Goal: Contribute content

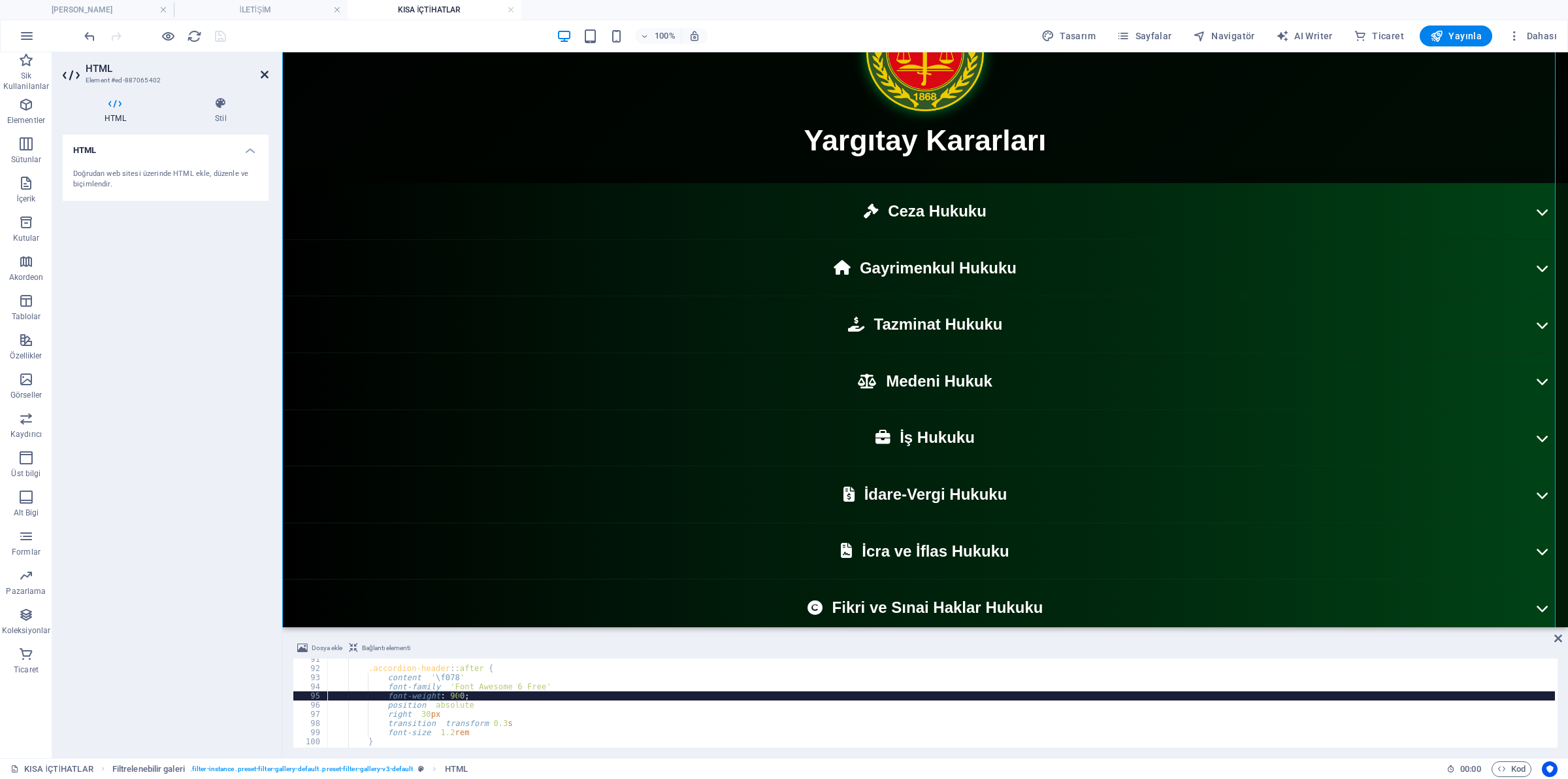
scroll to position [828, 0]
click at [266, 76] on icon at bounding box center [264, 74] width 8 height 10
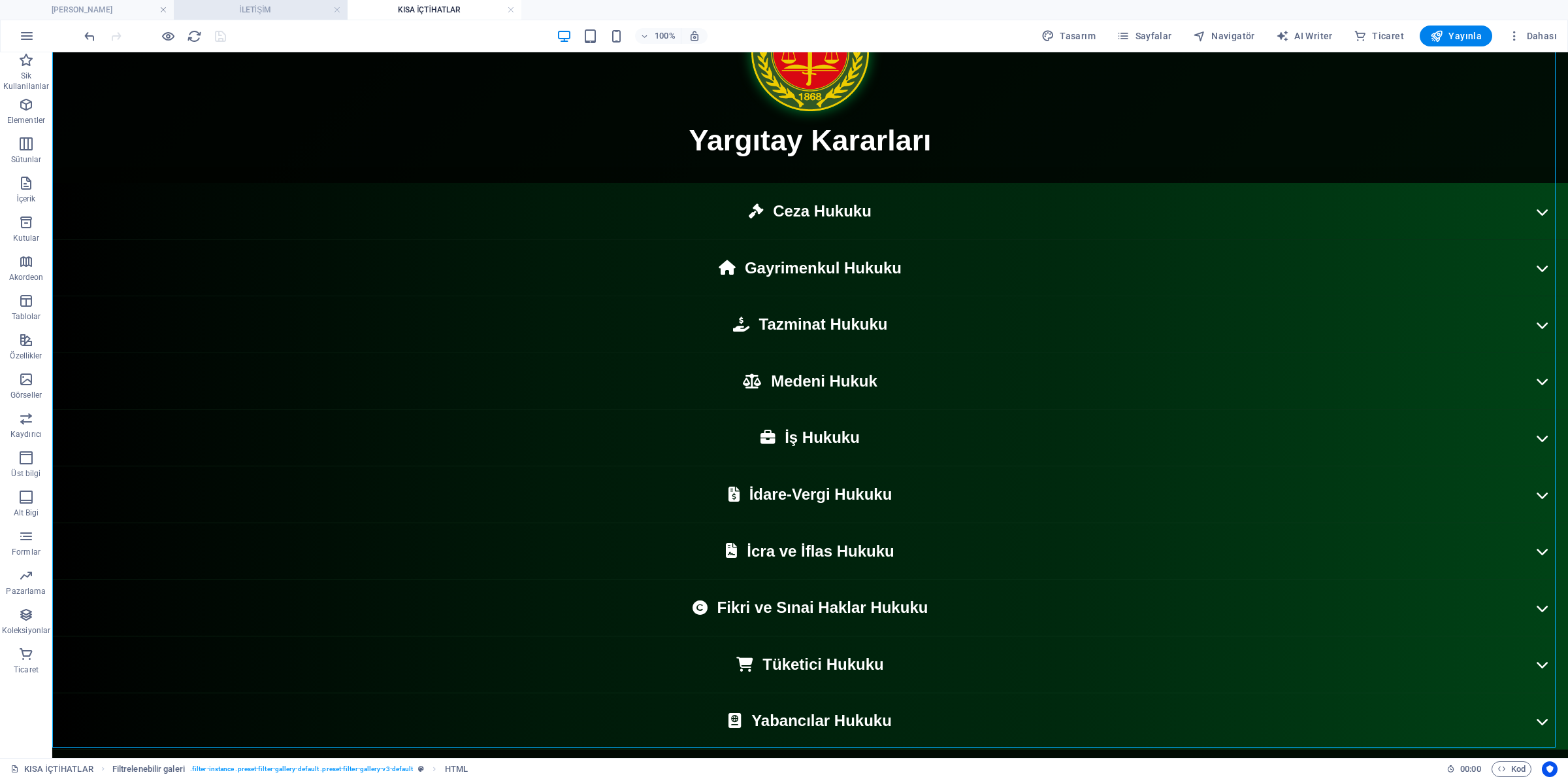
click at [297, 13] on h4 "İLETİŞİM" at bounding box center [261, 9] width 174 height 14
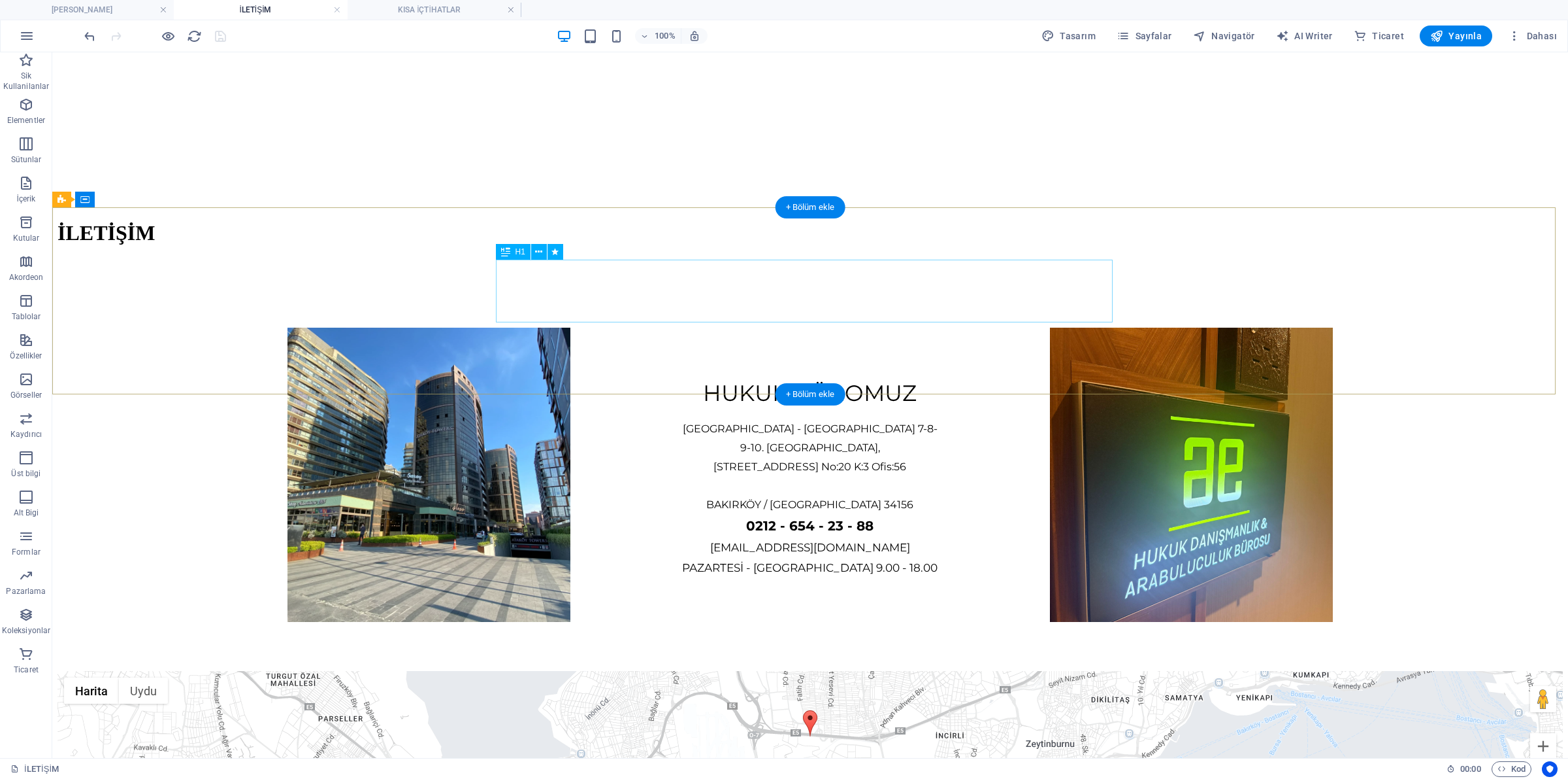
scroll to position [0, 0]
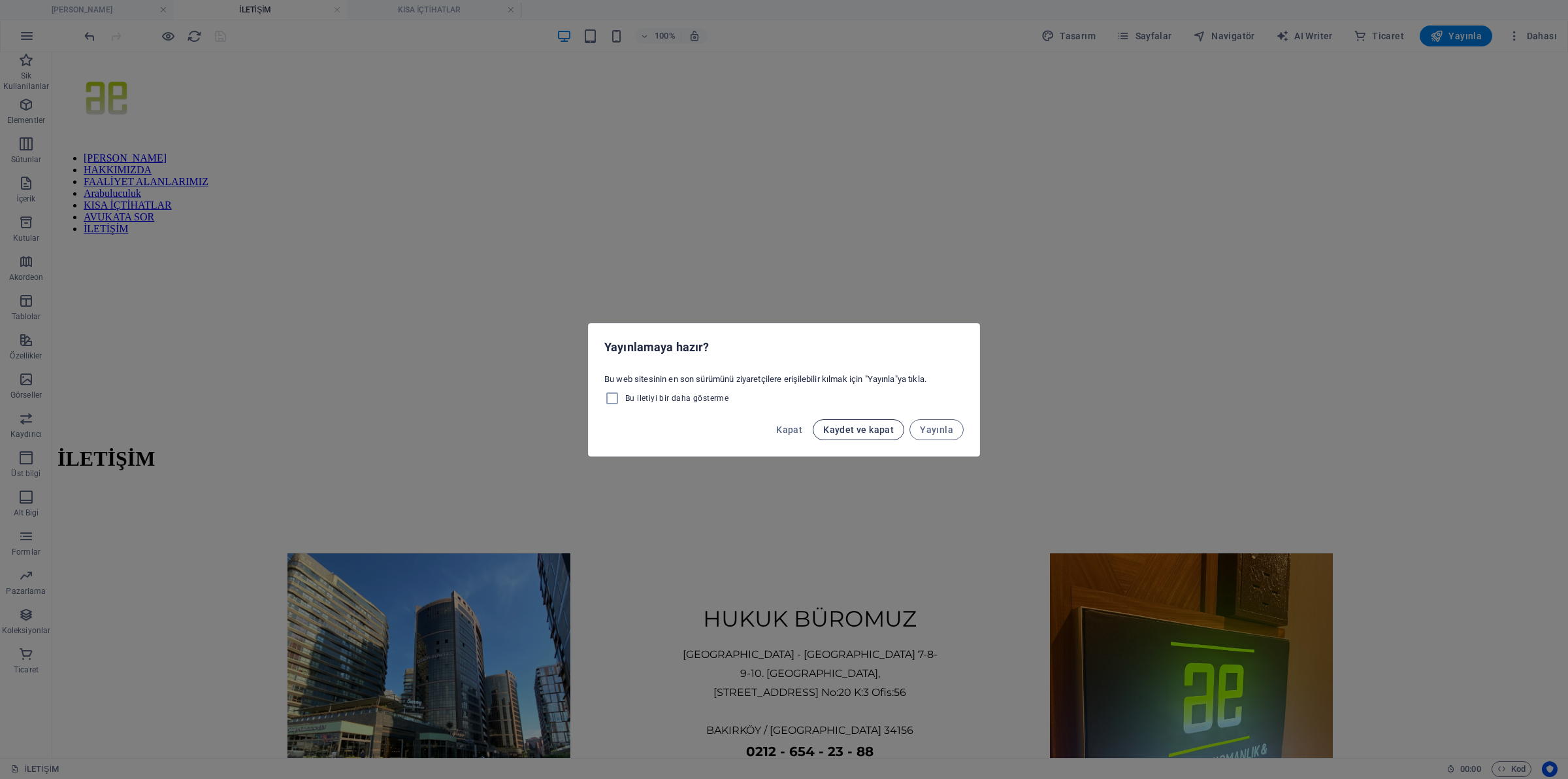
click at [858, 426] on span "Kaydet ve kapat" at bounding box center [858, 429] width 70 height 10
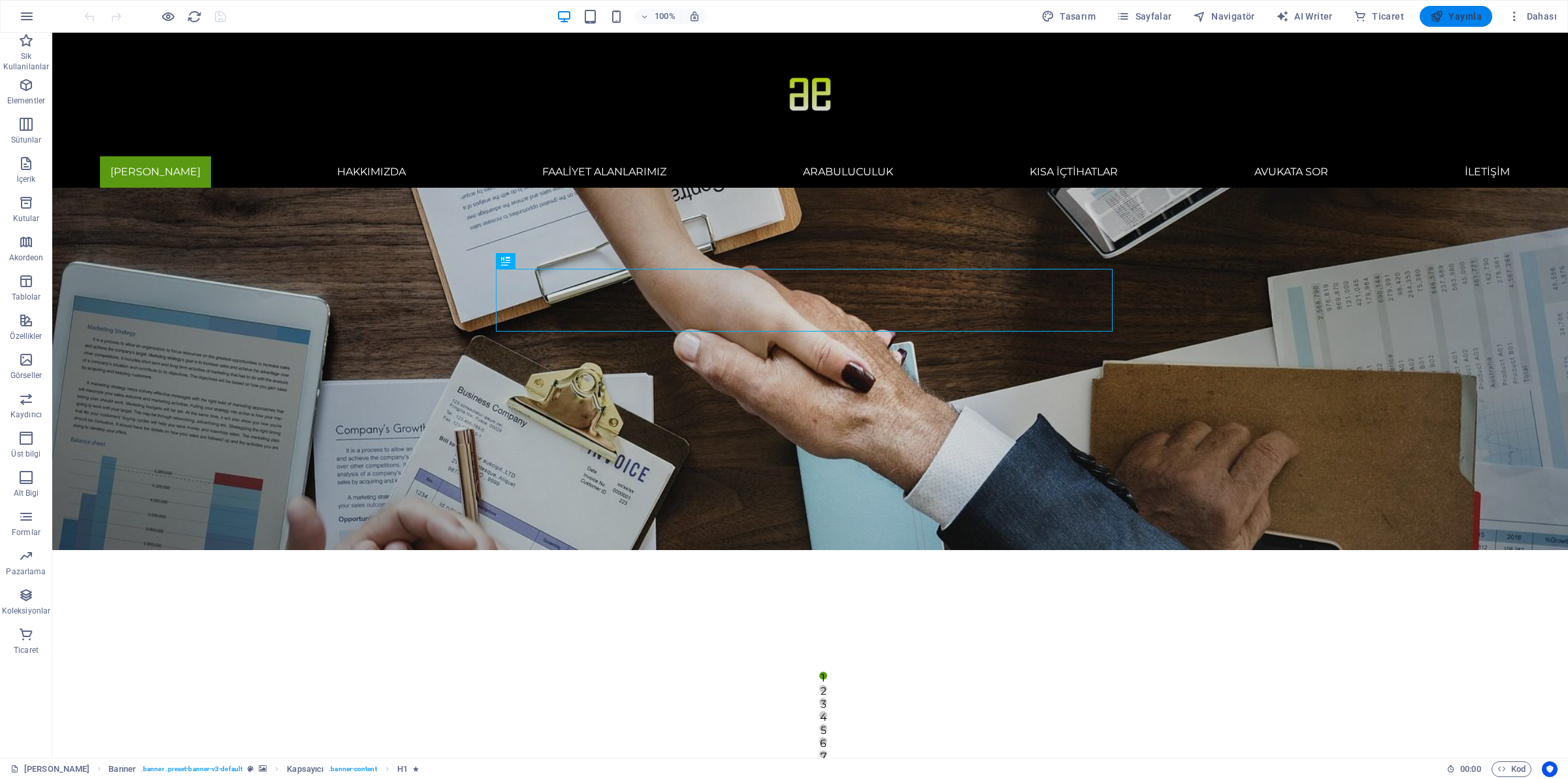
click at [1448, 16] on span "Yayınla" at bounding box center [1456, 16] width 52 height 13
click at [1482, 21] on span "Yayınla" at bounding box center [1456, 16] width 52 height 13
click at [1165, 18] on span "Sayfalar" at bounding box center [1144, 16] width 56 height 13
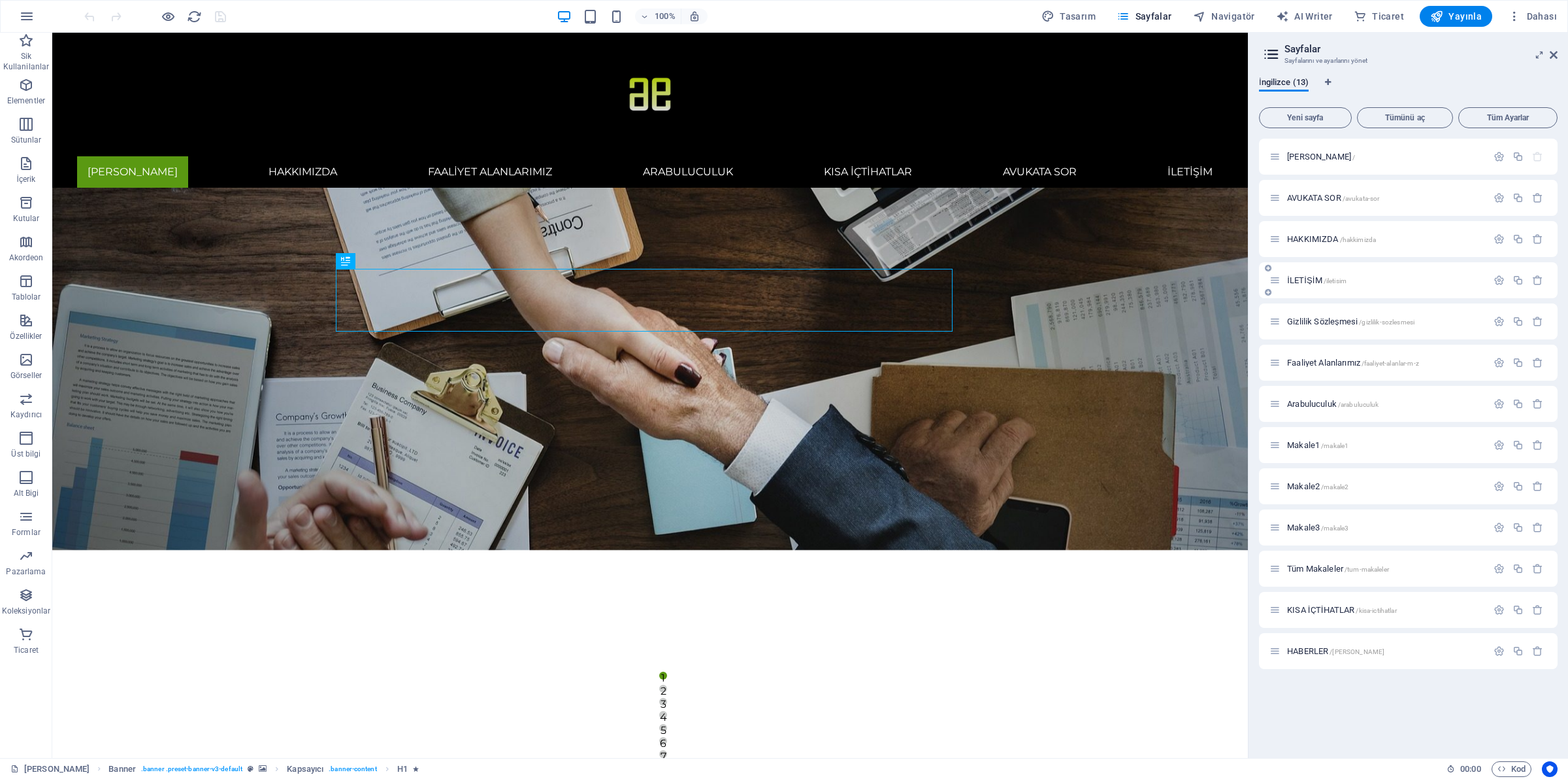
click at [1318, 290] on div "İLETİŞİM /iletisim" at bounding box center [1408, 280] width 299 height 36
click at [1313, 283] on span "İLETİŞİM /iletisim" at bounding box center [1317, 280] width 59 height 10
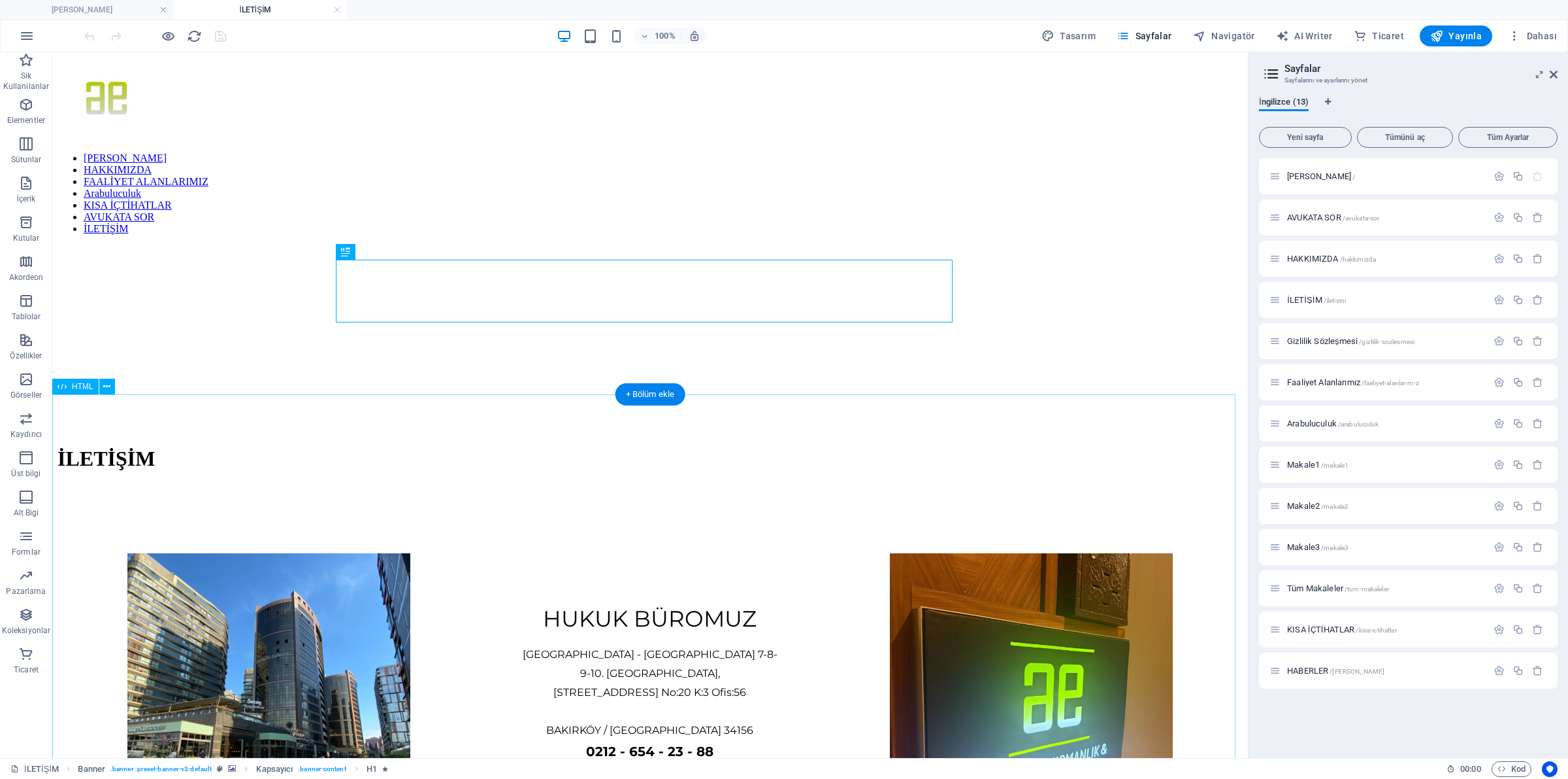
scroll to position [81, 0]
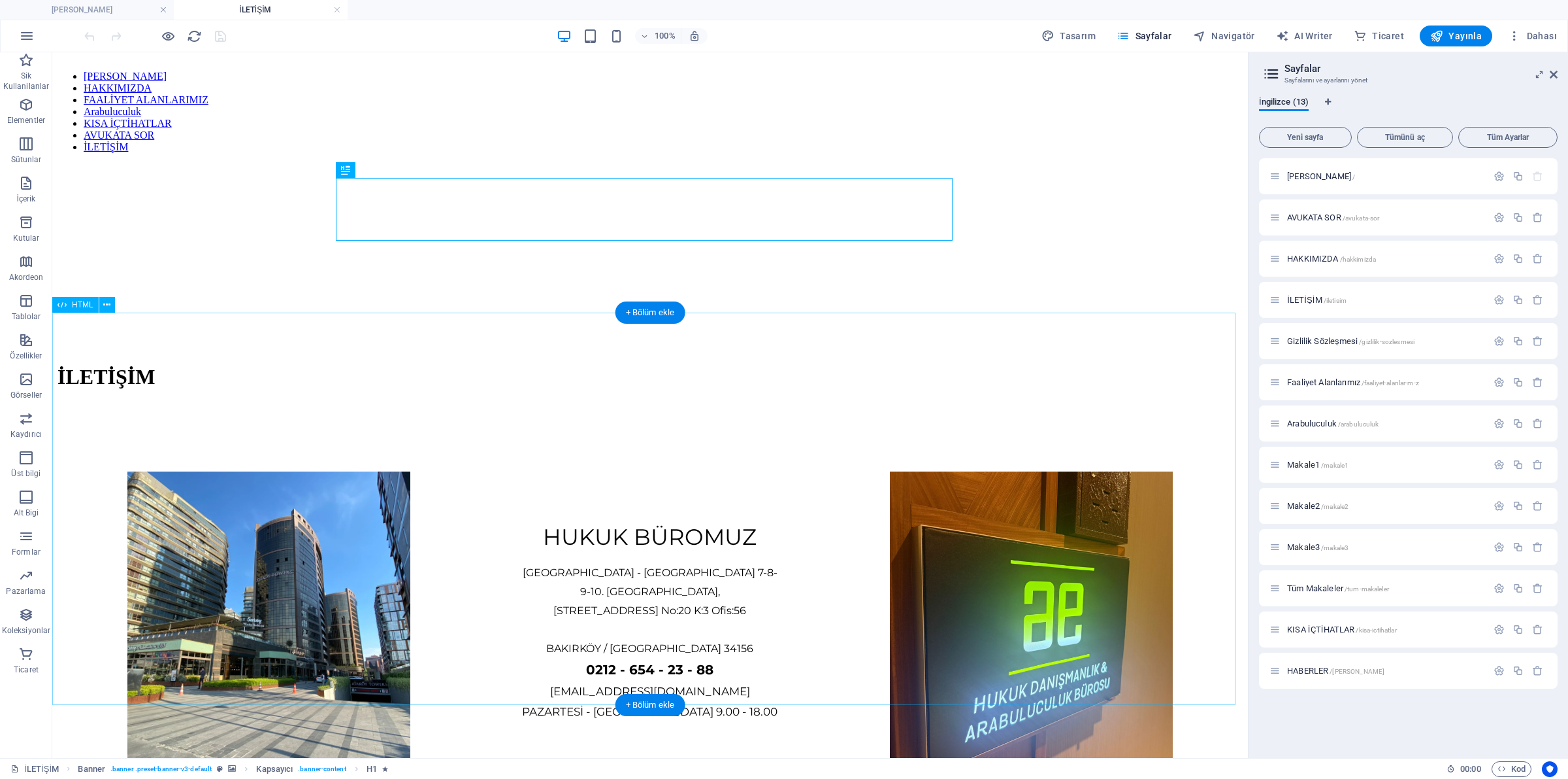
click at [409, 469] on div "HUKUK BÜROMUZ Ataköy Towers - Ataköy 7-8-9-10. Kısım Mahallesi, Çobançeşme E-5 …" at bounding box center [649, 618] width 1185 height 392
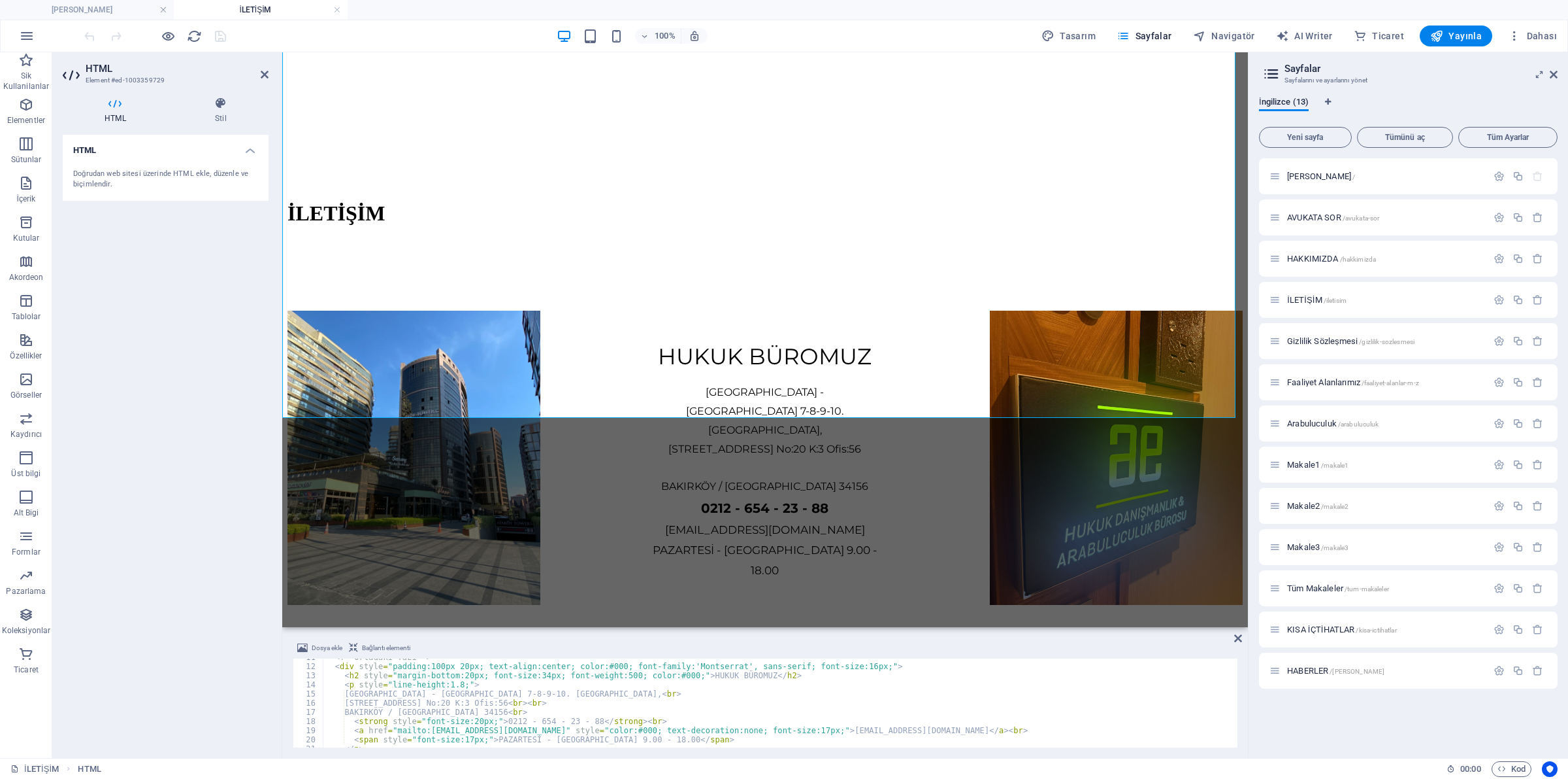
scroll to position [0, 0]
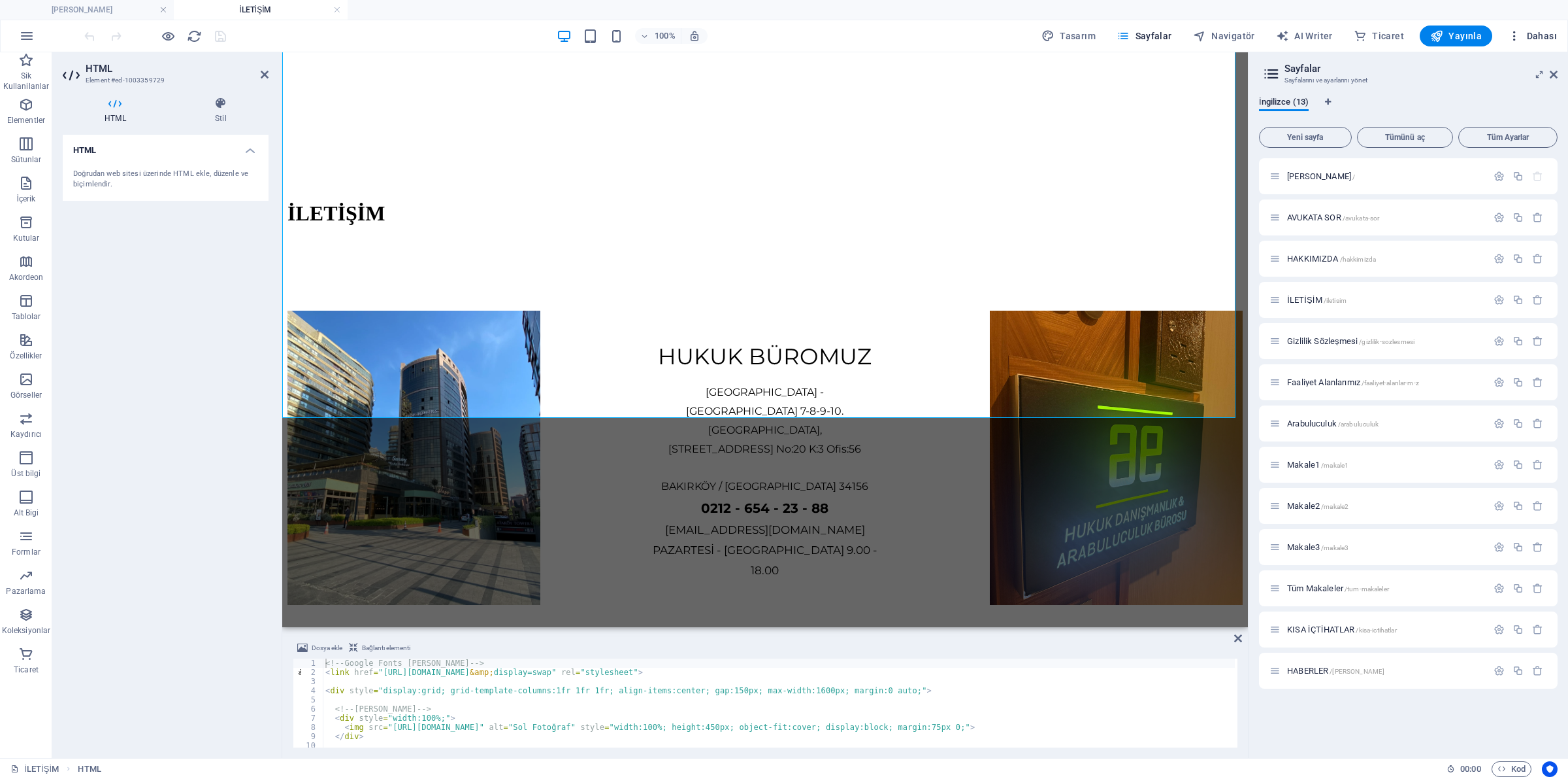
click at [1510, 27] on button "Dahası" at bounding box center [1533, 36] width 59 height 21
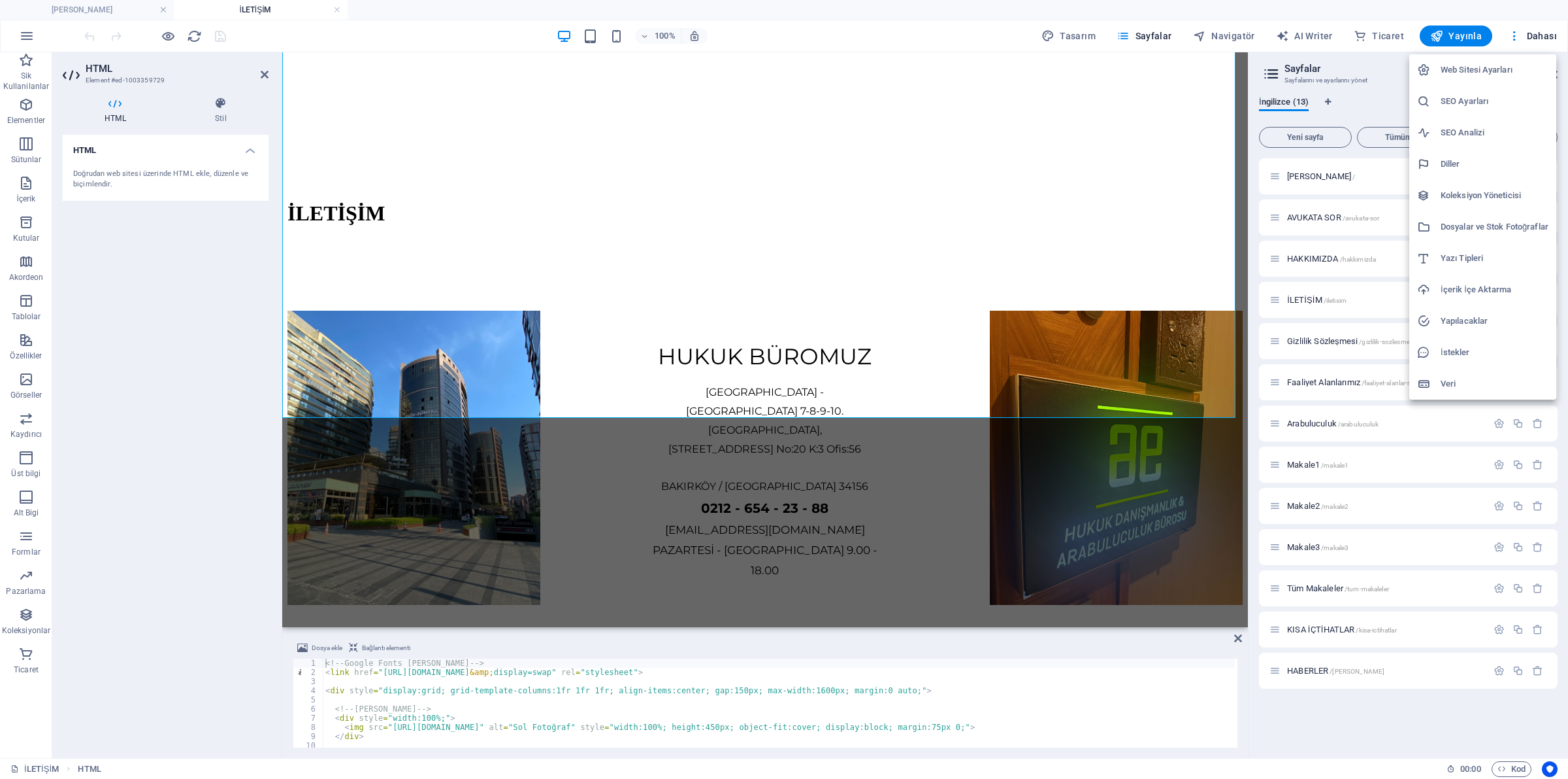
click at [1487, 224] on h6 "Dosyalar ve Stok Fotoğraflar" at bounding box center [1494, 227] width 108 height 16
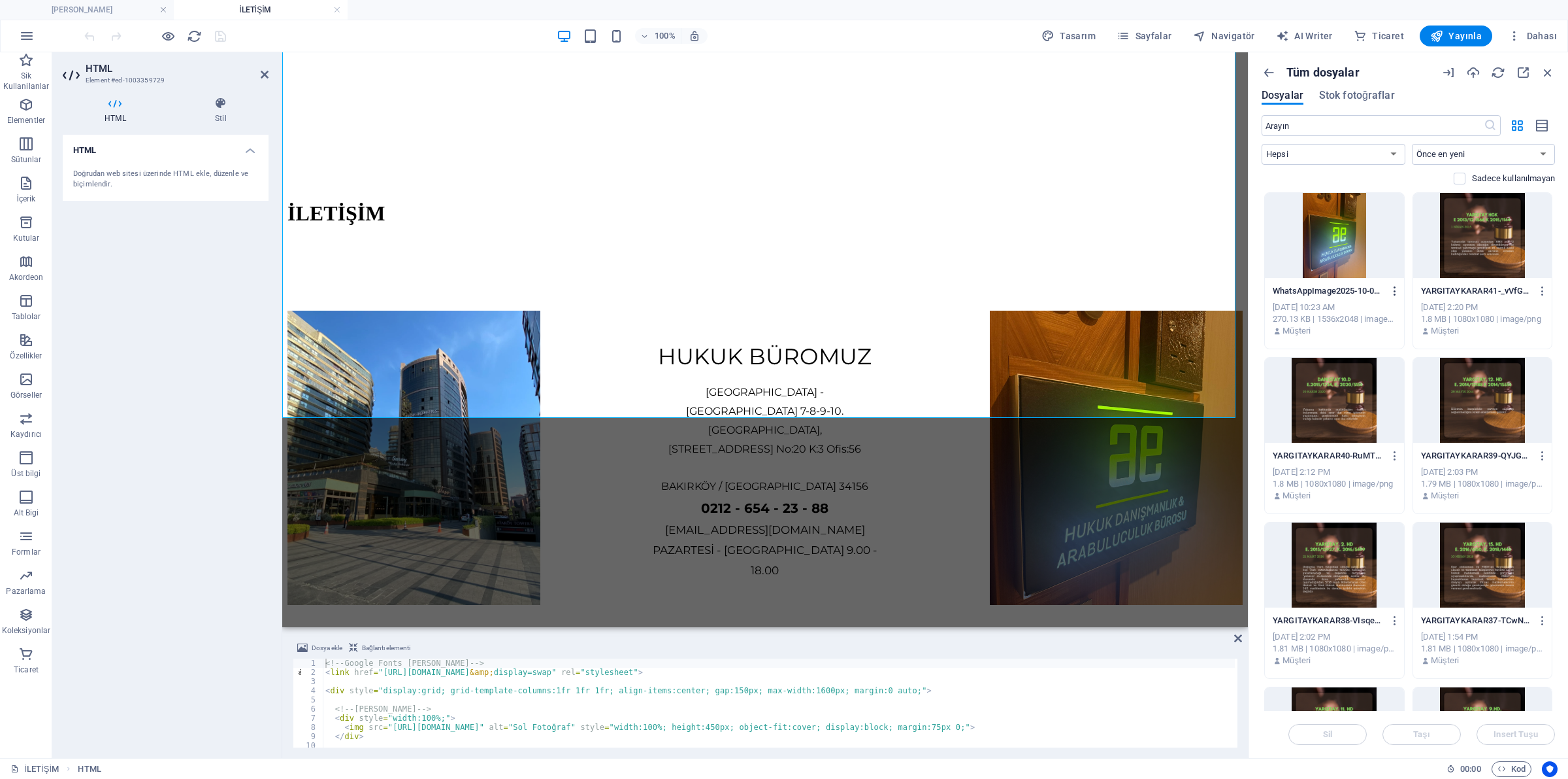
click at [1394, 291] on icon "button" at bounding box center [1395, 290] width 13 height 12
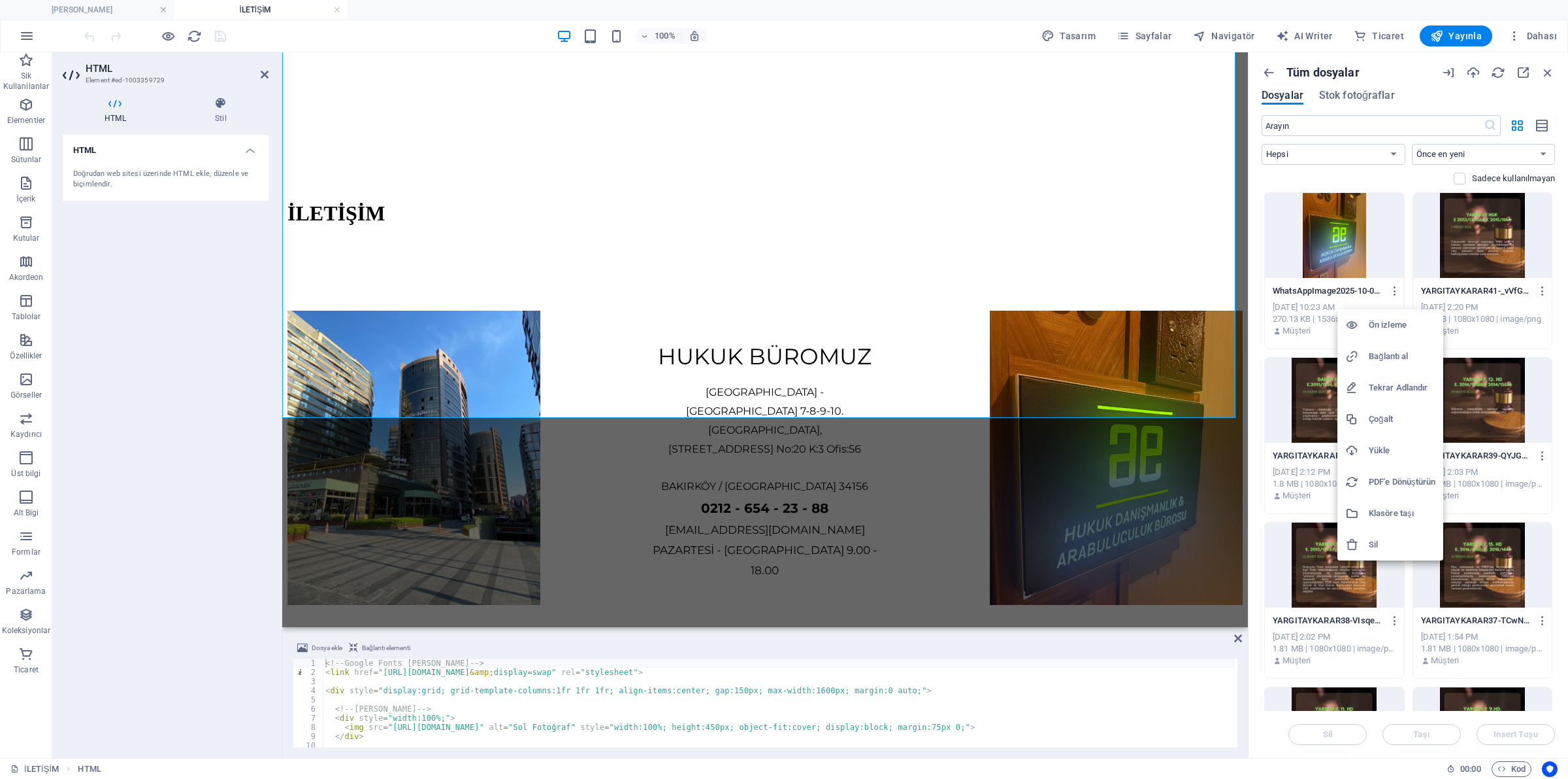
click at [1387, 359] on h6 "Bağlantı al" at bounding box center [1401, 356] width 67 height 16
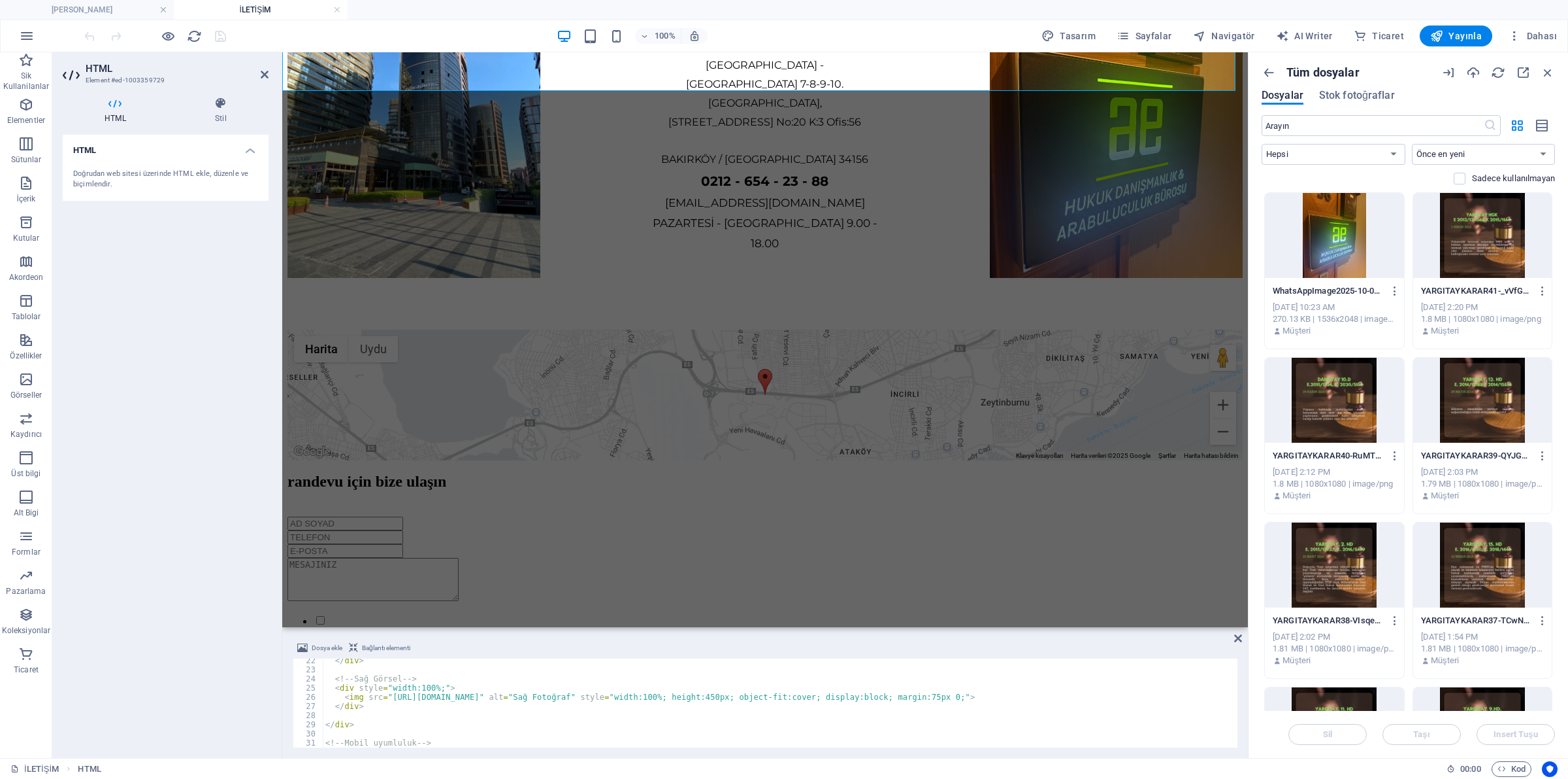
scroll to position [194, 0]
type textarea "<img src="https://cdn1.site-media.eu/images/0/19633062/WhatsAppImage2025-10-02a…"
drag, startPoint x: 387, startPoint y: 697, endPoint x: 854, endPoint y: 699, distance: 467.0
click at [854, 699] on div "</ div > <!-- Sağ Görsel --> < div style = "width:100%;" > < img src = "https:/…" at bounding box center [1003, 709] width 1361 height 105
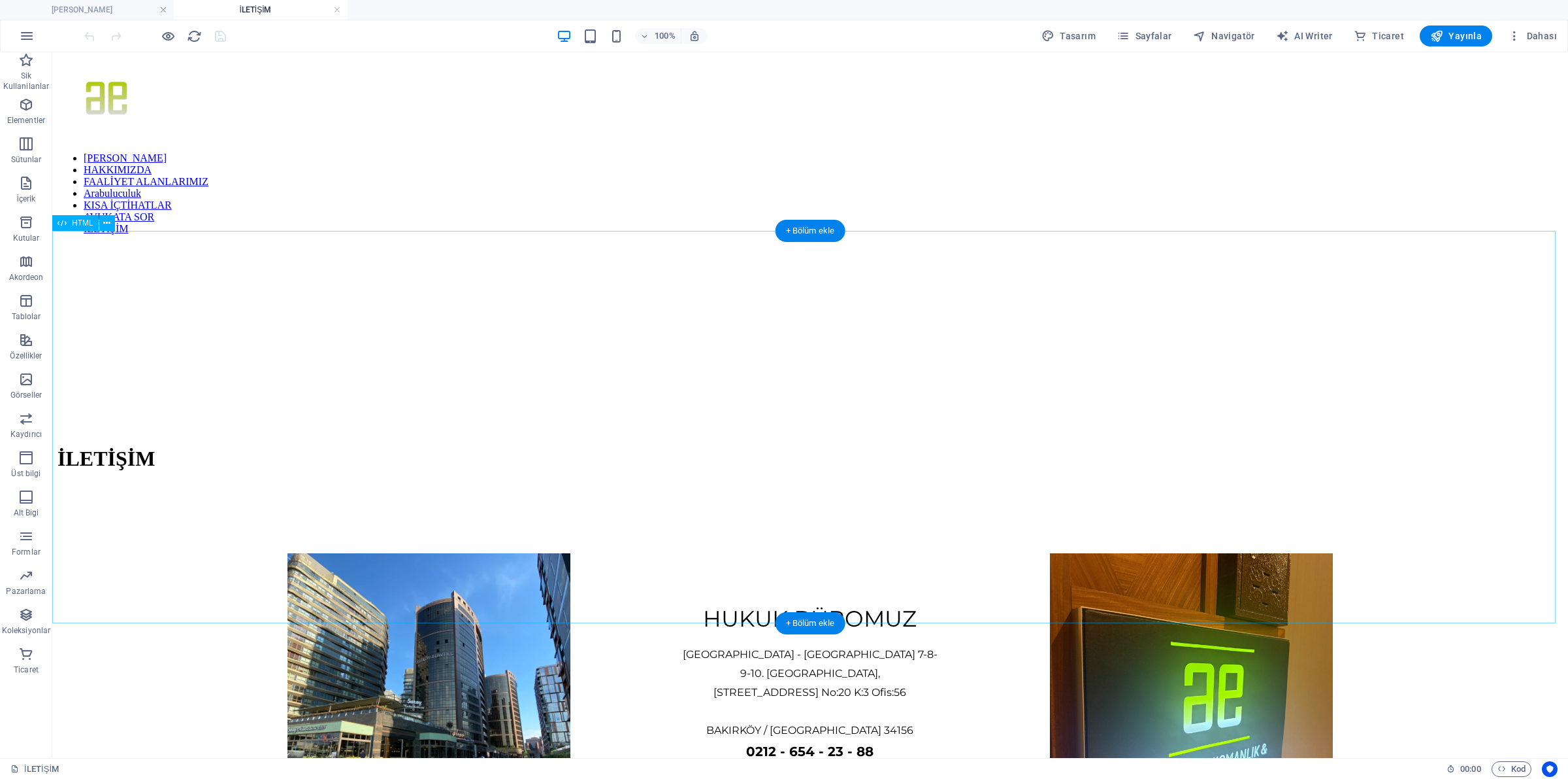
scroll to position [164, 0]
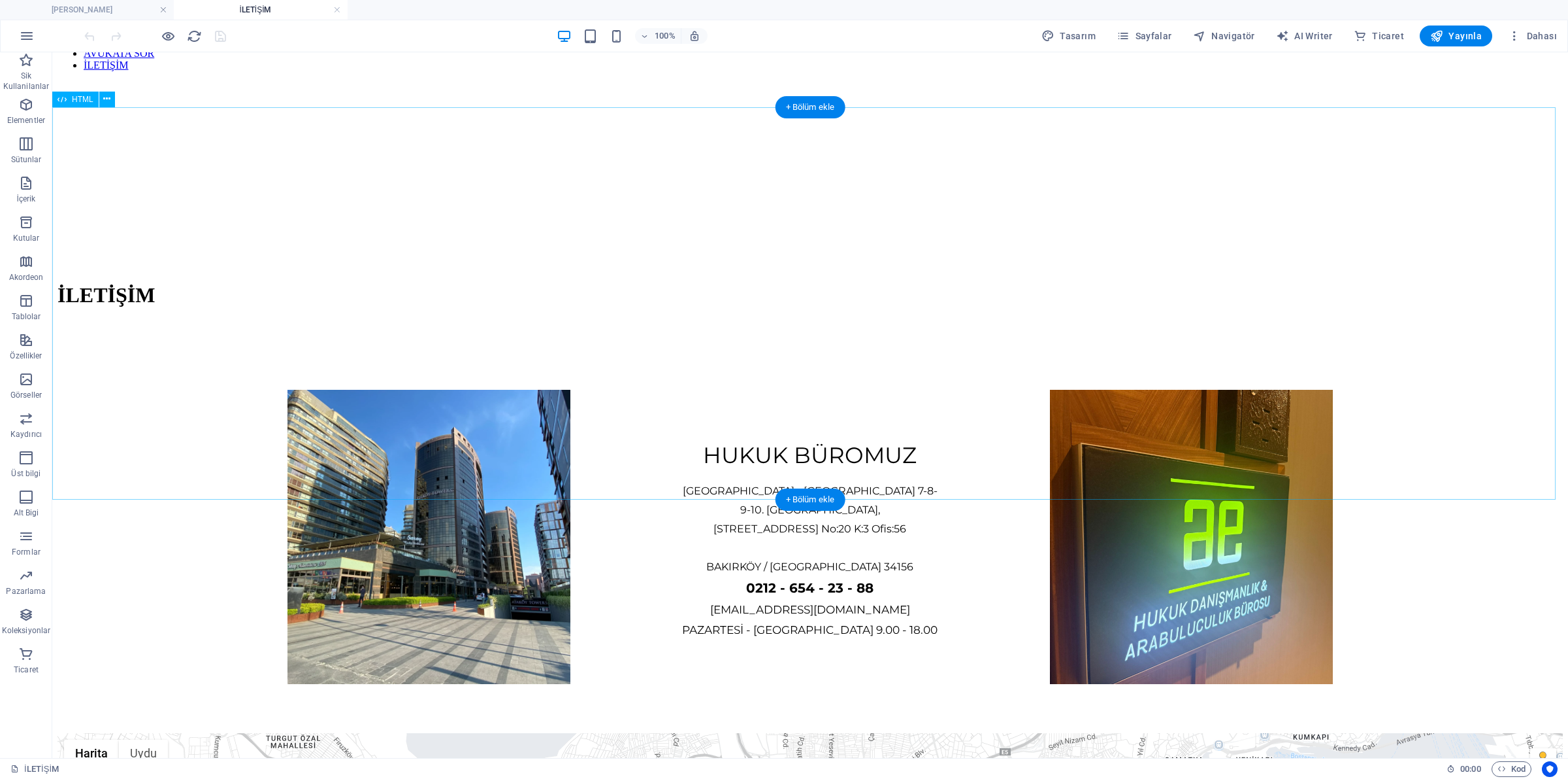
click at [678, 360] on div "HUKUK BÜROMUZ Ataköy Towers - Ataköy 7-8-9-10. Kısım Mahallesi, Çobançeşme E-5 …" at bounding box center [810, 536] width 1505 height 392
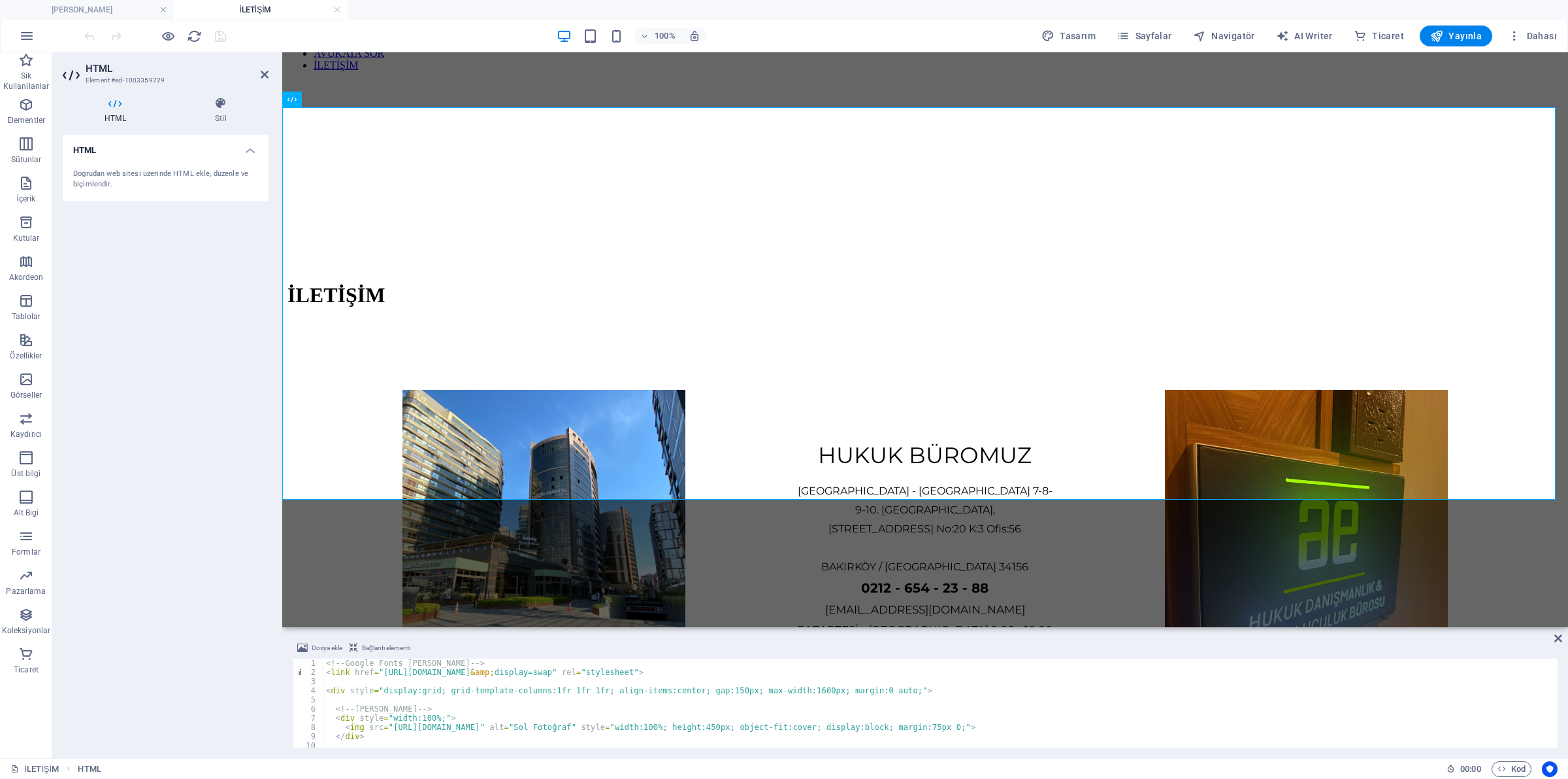
scroll to position [0, 0]
click at [1513, 38] on icon "button" at bounding box center [1514, 36] width 13 height 13
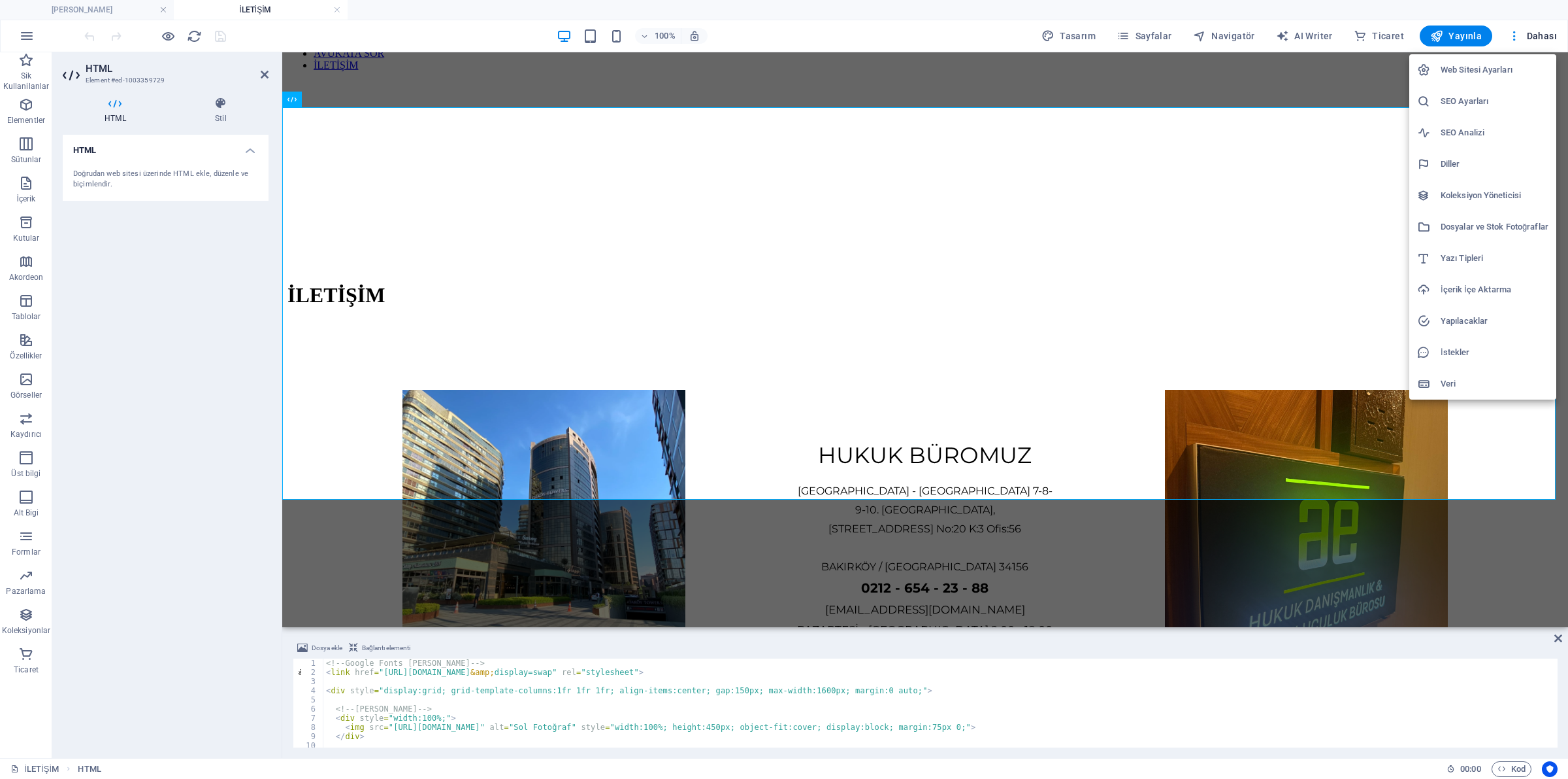
click at [1468, 217] on li "Dosyalar ve Stok Fotoğraflar" at bounding box center [1483, 227] width 147 height 31
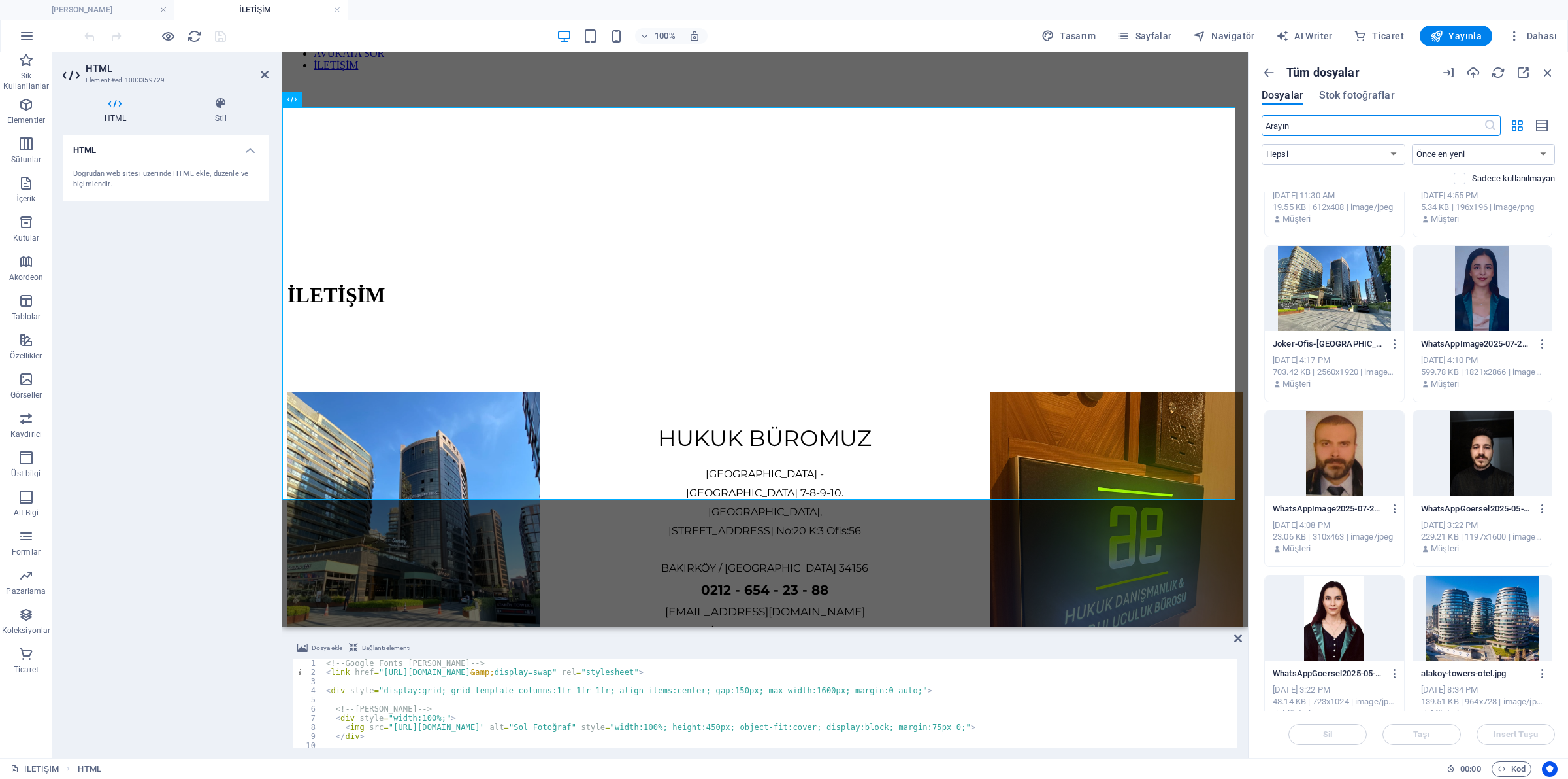
scroll to position [6785, 0]
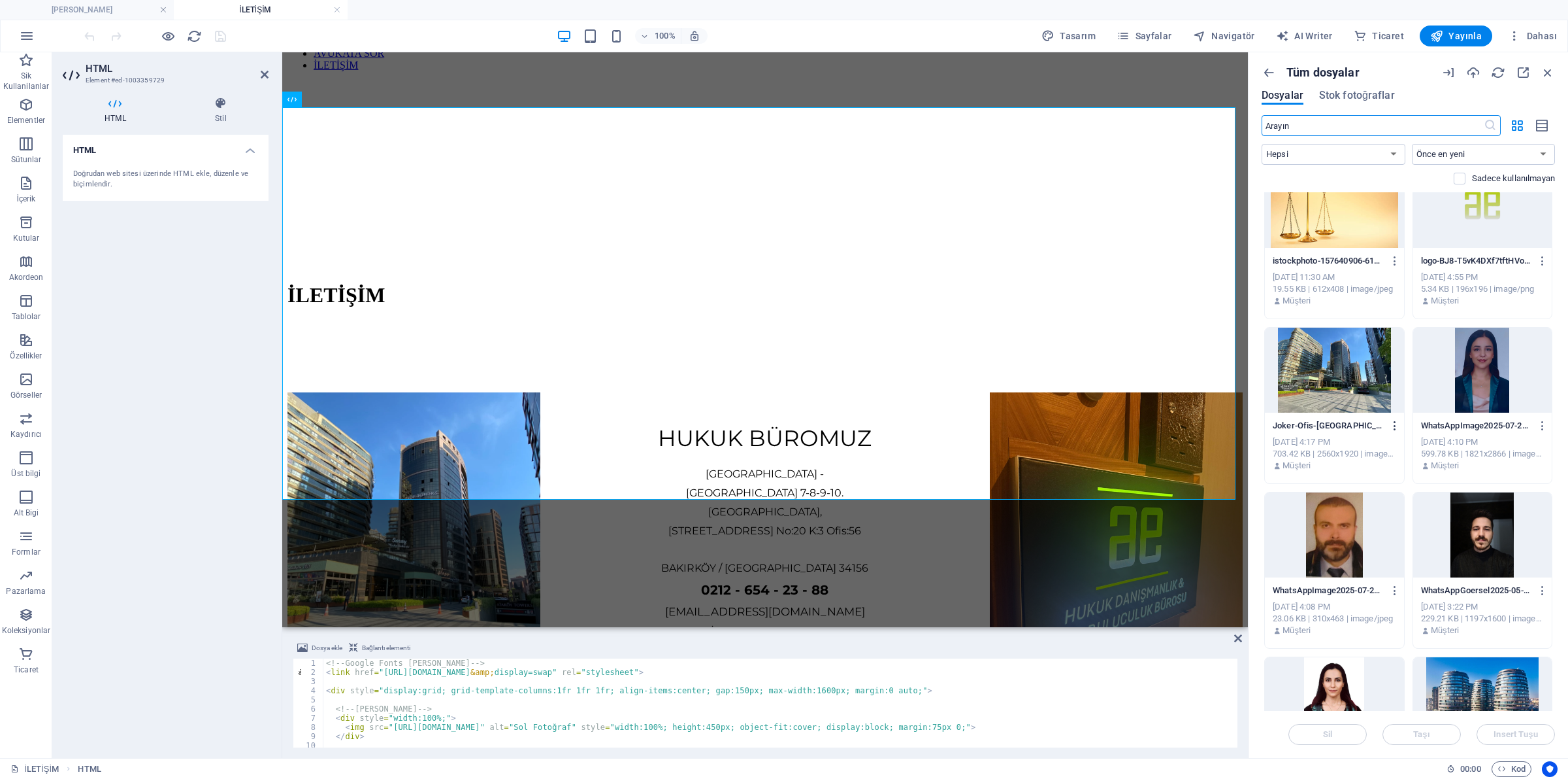
click at [1396, 423] on icon "button" at bounding box center [1395, 425] width 13 height 12
click at [1400, 485] on h6 "Bağlantı al" at bounding box center [1402, 490] width 59 height 16
type textarea "<img src="https://cdn1.site-media.eu/images/0/17866209/Joker-Ofis-Istanbul-Atak…"
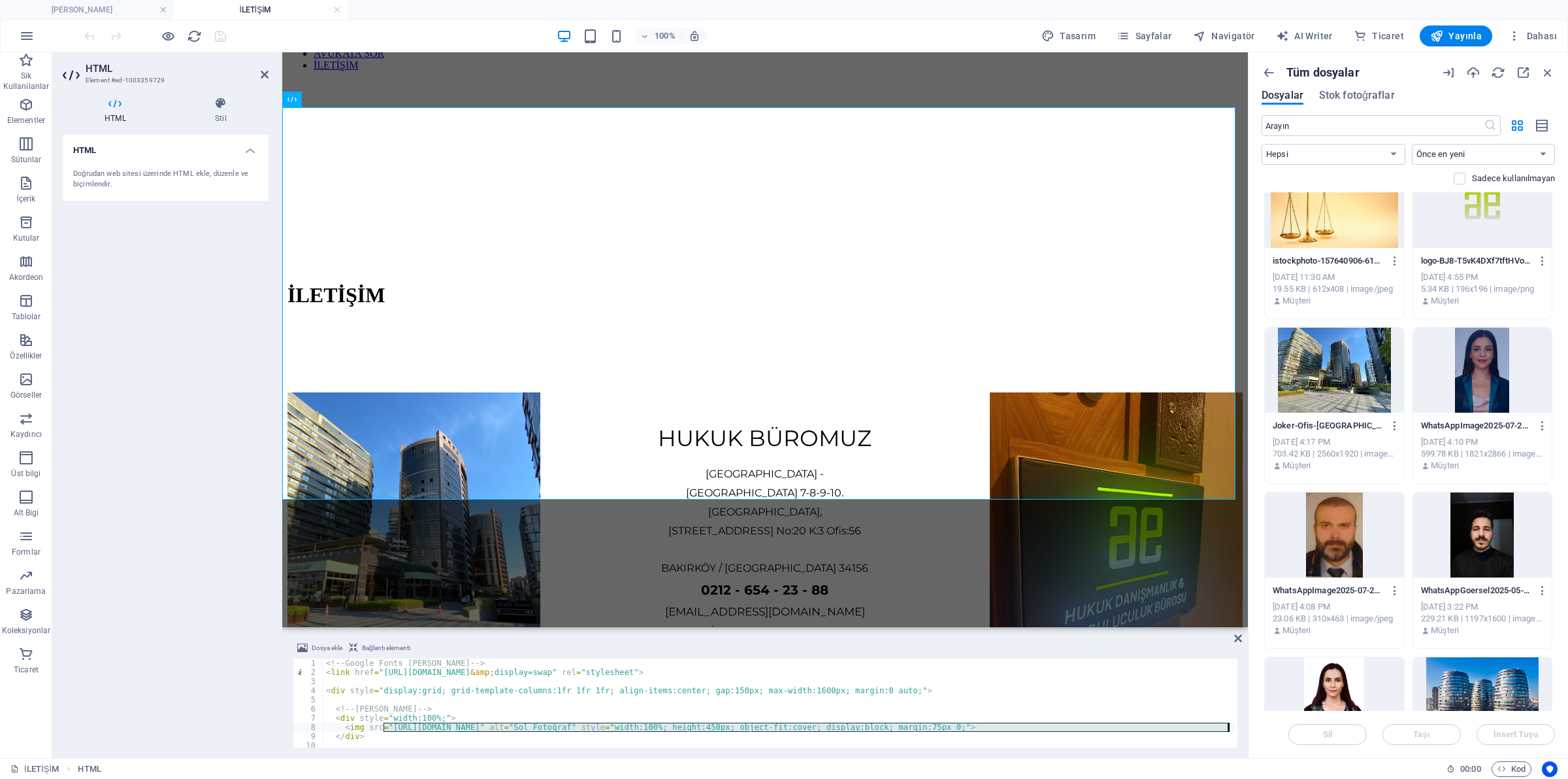
drag, startPoint x: 384, startPoint y: 724, endPoint x: 1227, endPoint y: 730, distance: 843.0
click at [1227, 730] on div "<!-- Google Fonts Montserrat ekleyelim --> < link href = "https://fonts.googlea…" at bounding box center [1003, 711] width 1361 height 105
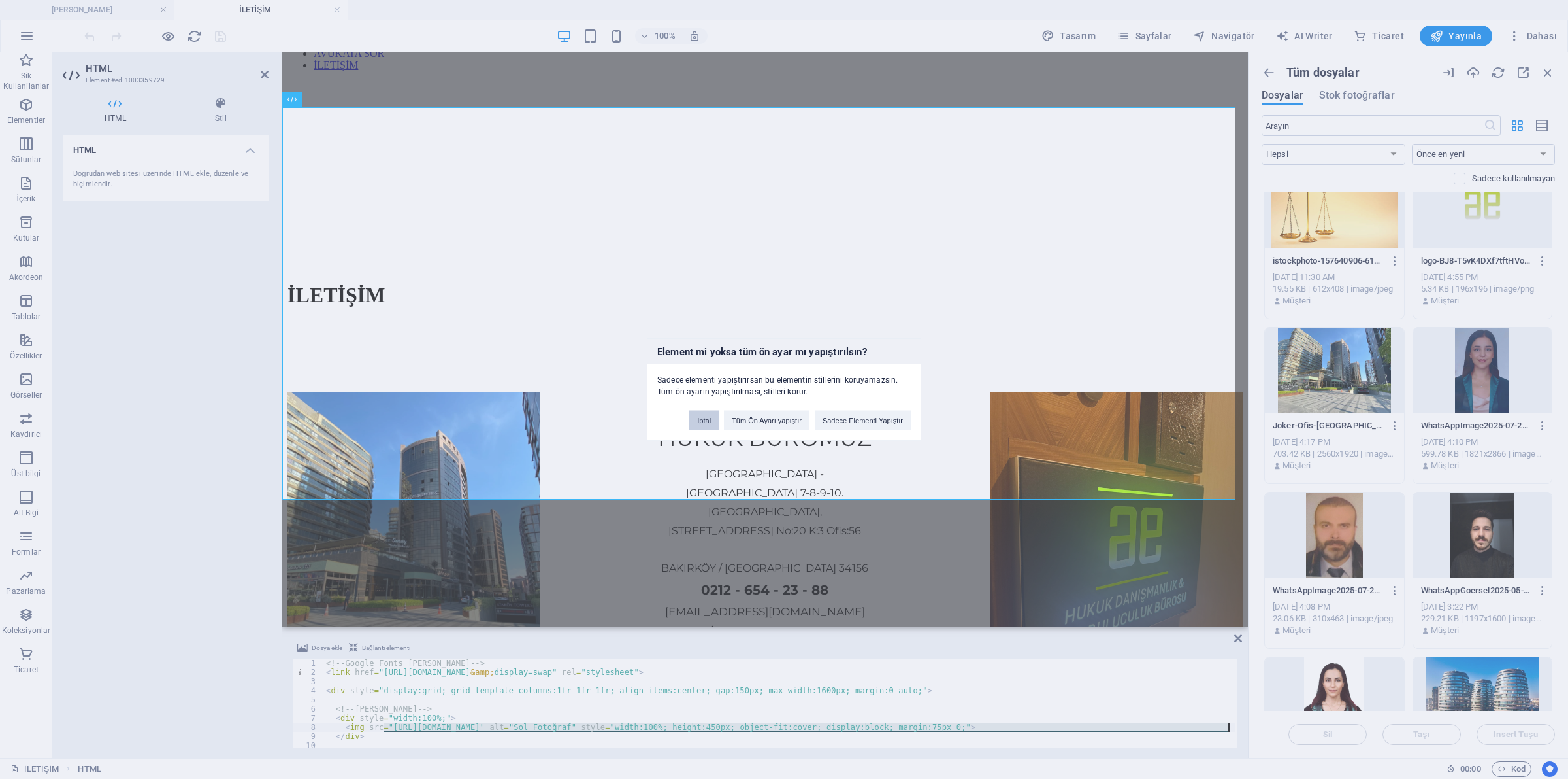
drag, startPoint x: 424, startPoint y: 362, endPoint x: 707, endPoint y: 415, distance: 287.9
click at [707, 415] on button "İptal" at bounding box center [704, 420] width 30 height 20
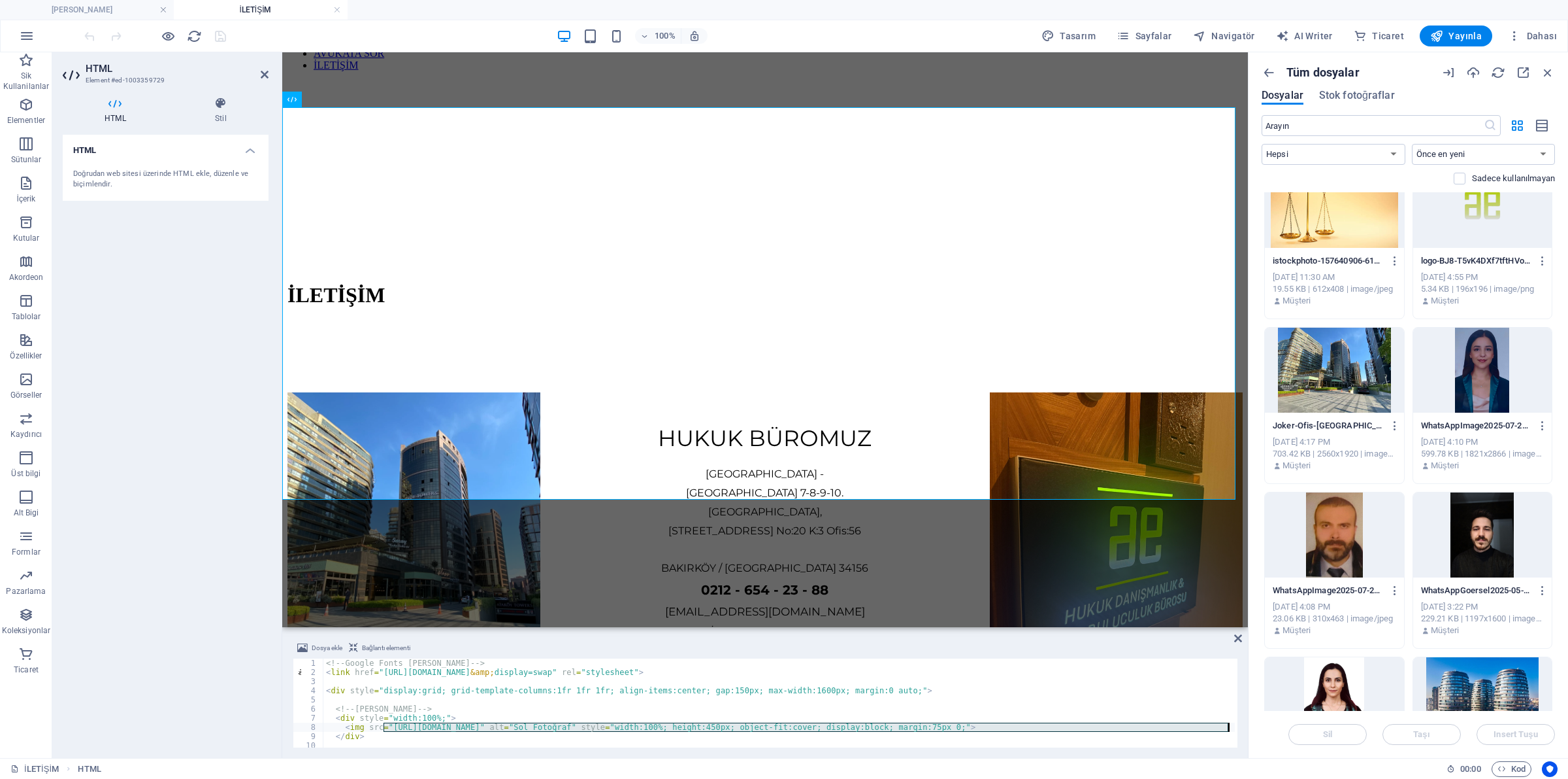
click at [451, 712] on div "<!-- Google Fonts Montserrat ekleyelim --> < link href = "https://fonts.googlea…" at bounding box center [1003, 711] width 1361 height 105
drag, startPoint x: 389, startPoint y: 723, endPoint x: 1228, endPoint y: 727, distance: 839.0
click at [1228, 727] on div "<!-- Google Fonts Montserrat ekleyelim --> < link href = "https://fonts.googlea…" at bounding box center [1003, 711] width 1361 height 105
type textarea "<img src="https://cdn1.site-media.eu/images/0/17866209/Joker-Ofis-Istanbul-Atak…"
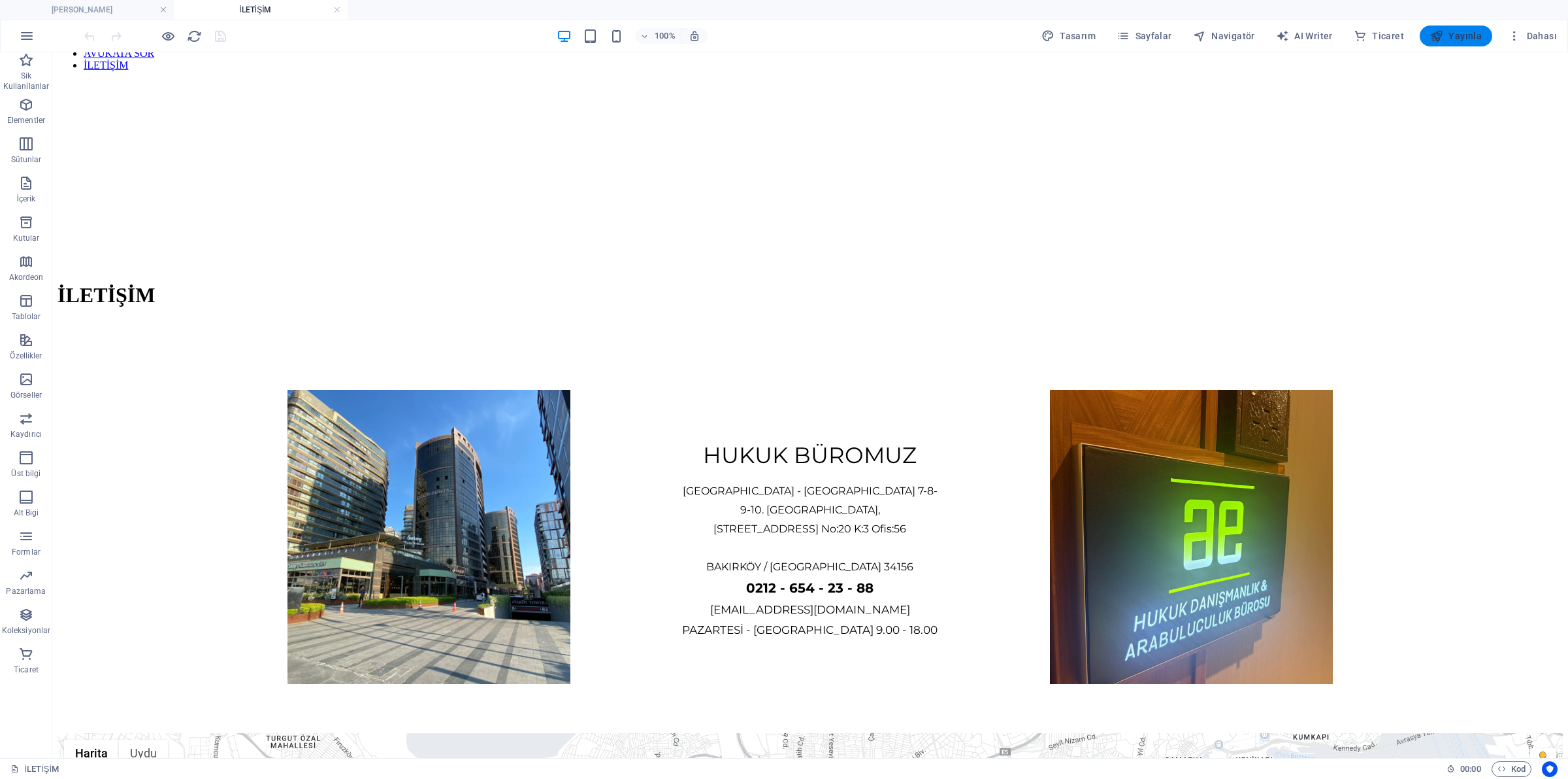
click at [1455, 34] on span "Yayınla" at bounding box center [1456, 36] width 52 height 13
